Goal: Check status: Check status

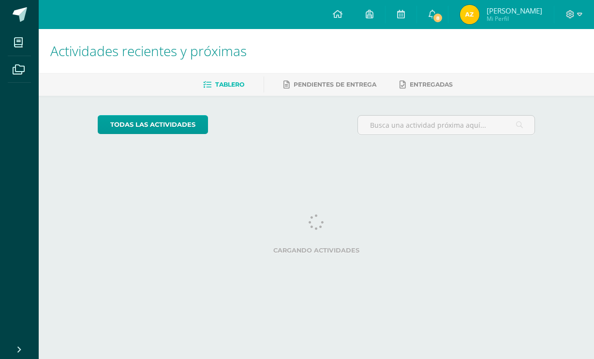
click at [494, 17] on span "Mi Perfil" at bounding box center [515, 19] width 56 height 8
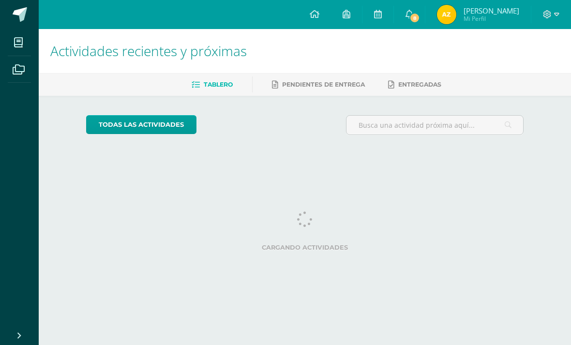
scroll to position [0, 0]
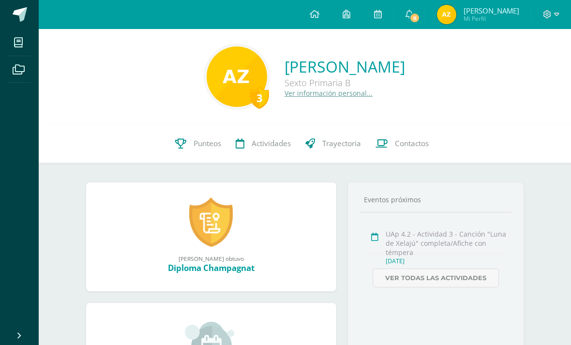
click at [189, 149] on link "Punteos" at bounding box center [198, 143] width 61 height 39
click at [216, 154] on link "Punteos" at bounding box center [198, 143] width 61 height 39
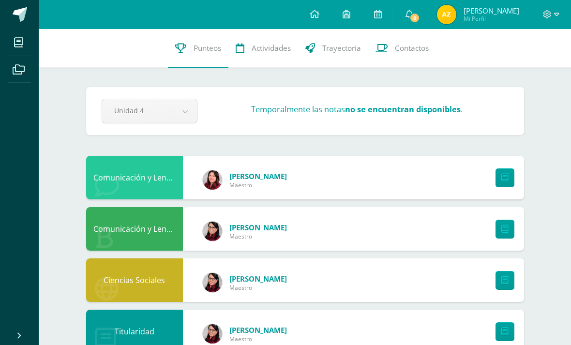
click at [410, 6] on link "8" at bounding box center [409, 14] width 31 height 29
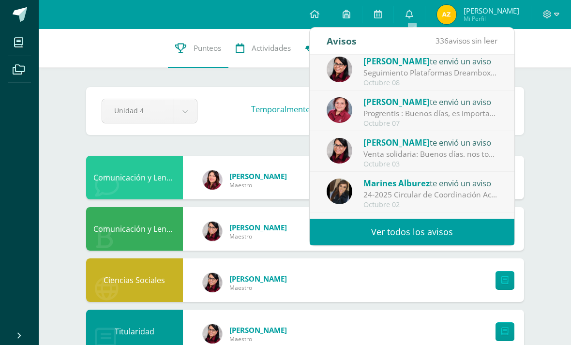
scroll to position [47, 0]
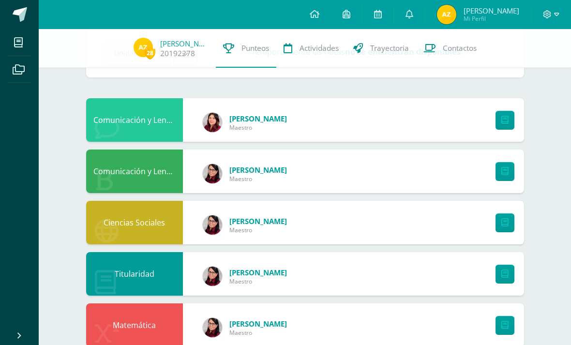
scroll to position [57, 0]
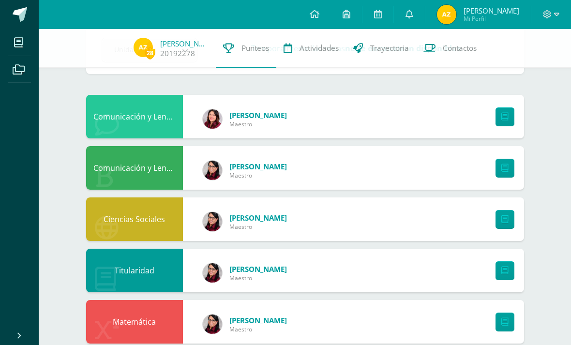
click at [508, 321] on icon at bounding box center [504, 322] width 7 height 8
